Goal: Task Accomplishment & Management: Complete application form

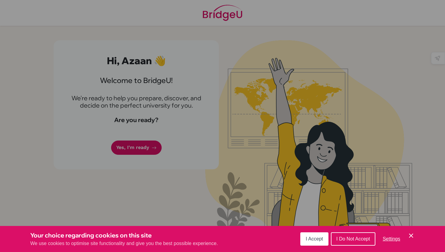
click at [307, 242] on button "I Accept" at bounding box center [314, 238] width 28 height 13
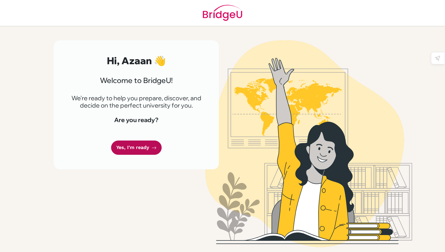
click at [149, 144] on link "Yes, I'm ready" at bounding box center [136, 147] width 51 height 14
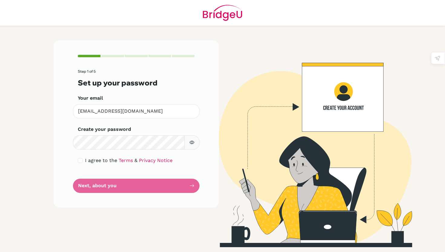
click at [195, 142] on button "button" at bounding box center [191, 142] width 15 height 14
click at [80, 159] on input "checkbox" at bounding box center [80, 160] width 5 height 5
checkbox input "true"
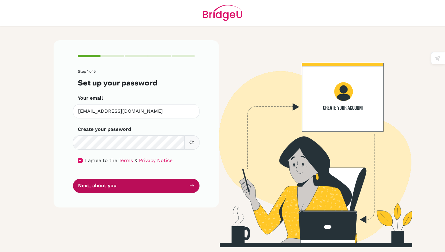
click at [98, 185] on button "Next, about you" at bounding box center [136, 185] width 126 height 14
